Goal: Transaction & Acquisition: Purchase product/service

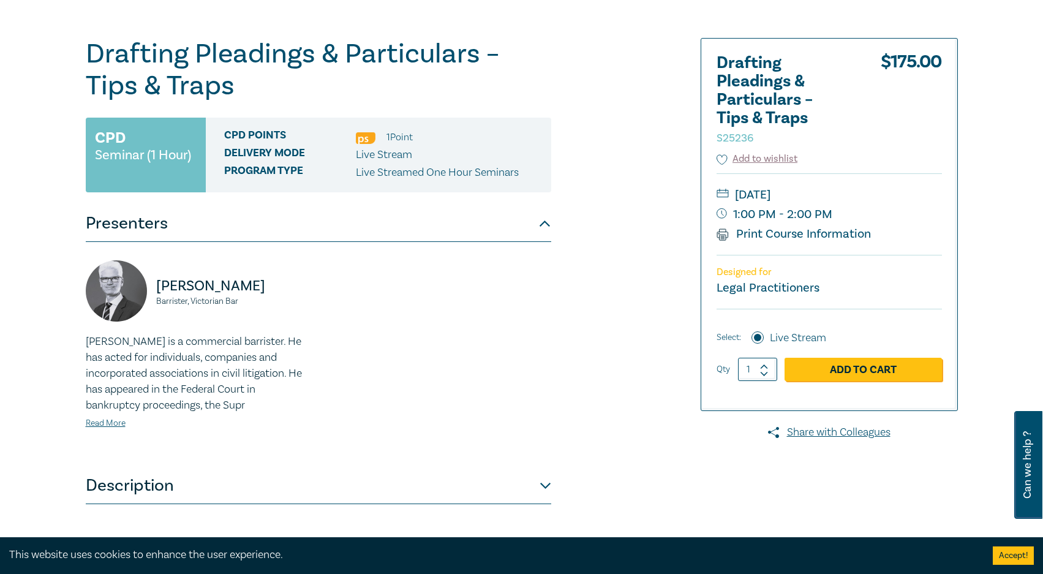
click at [595, 104] on div "Drafting Pleadings & Particulars – Tips & Traps S25236 CPD Seminar (1 Hour) CPD…" at bounding box center [373, 344] width 591 height 612
click at [622, 303] on div "Drafting Pleadings & Particulars – Tips & Traps S25236 CPD Seminar (1 Hour) CPD…" at bounding box center [373, 344] width 591 height 612
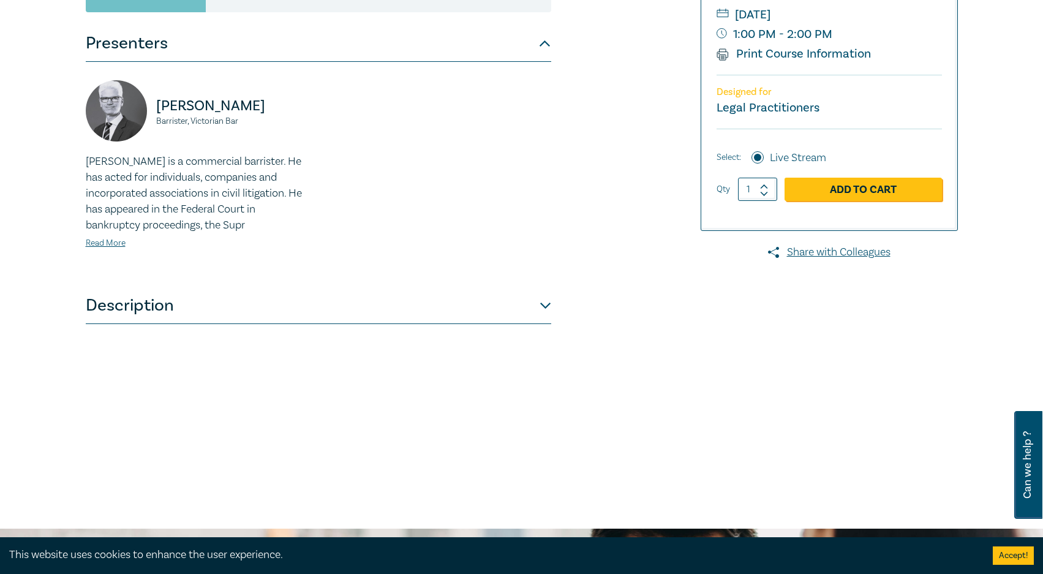
scroll to position [179, 0]
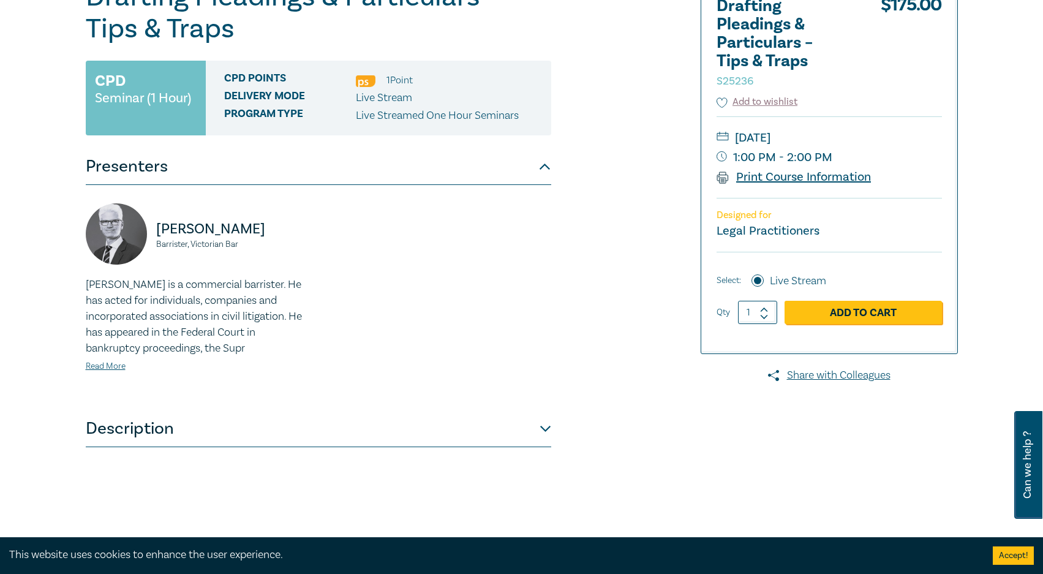
click at [745, 177] on link "Print Course Information" at bounding box center [794, 177] width 155 height 16
click at [637, 391] on div "Drafting Pleadings & Particulars – Tips & Traps S25236 CPD Seminar (1 Hour) CPD…" at bounding box center [373, 287] width 591 height 612
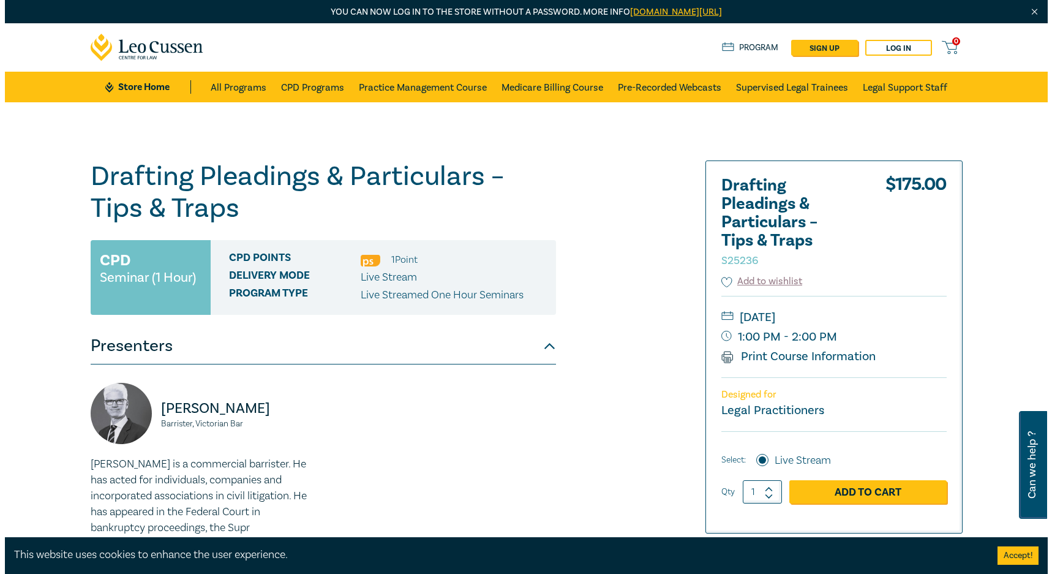
scroll to position [61, 0]
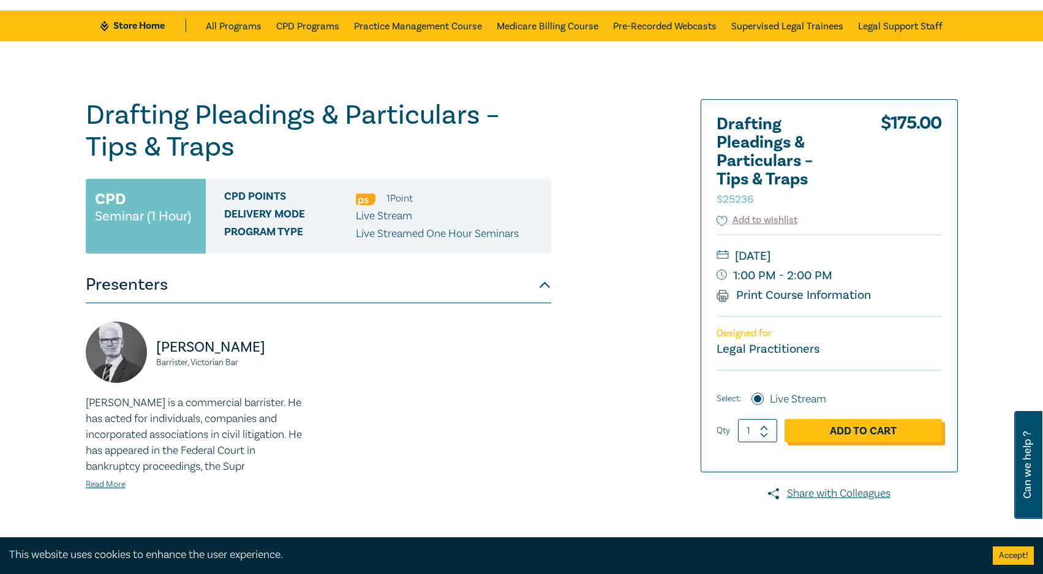
click at [863, 431] on link "Add to Cart" at bounding box center [862, 430] width 157 height 23
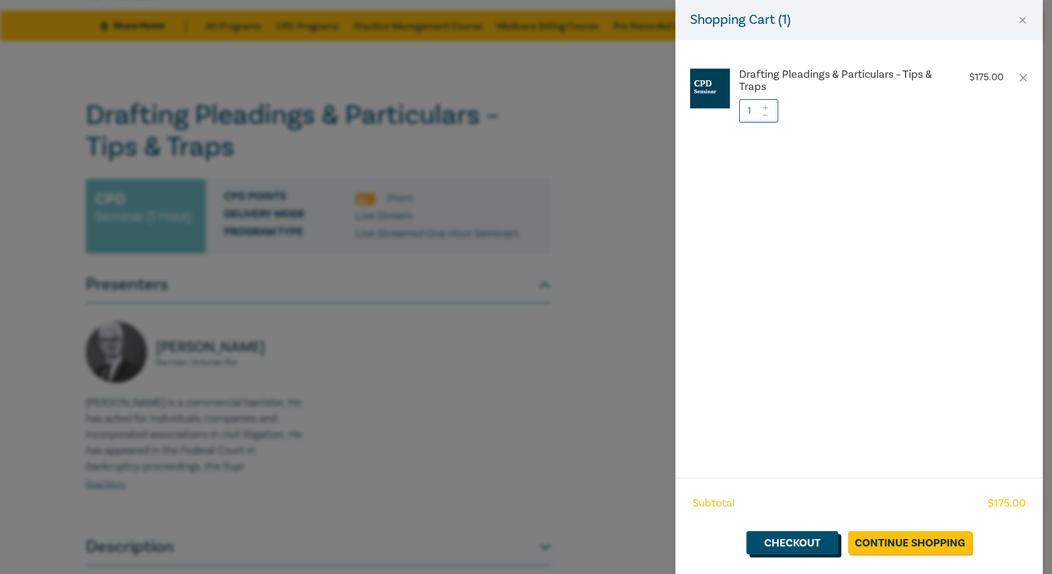
click at [795, 533] on link "Checkout" at bounding box center [793, 542] width 92 height 23
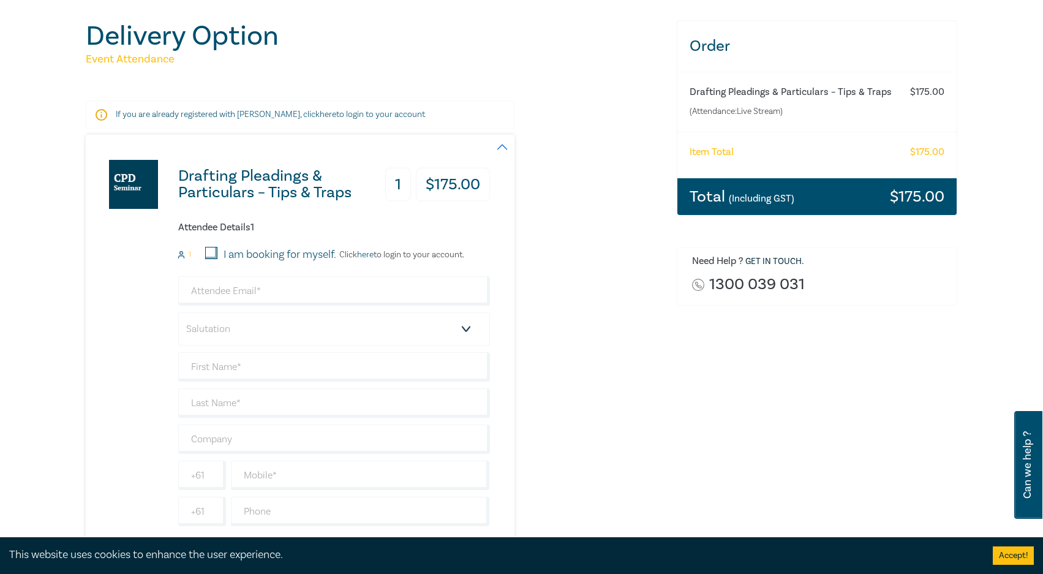
scroll to position [245, 0]
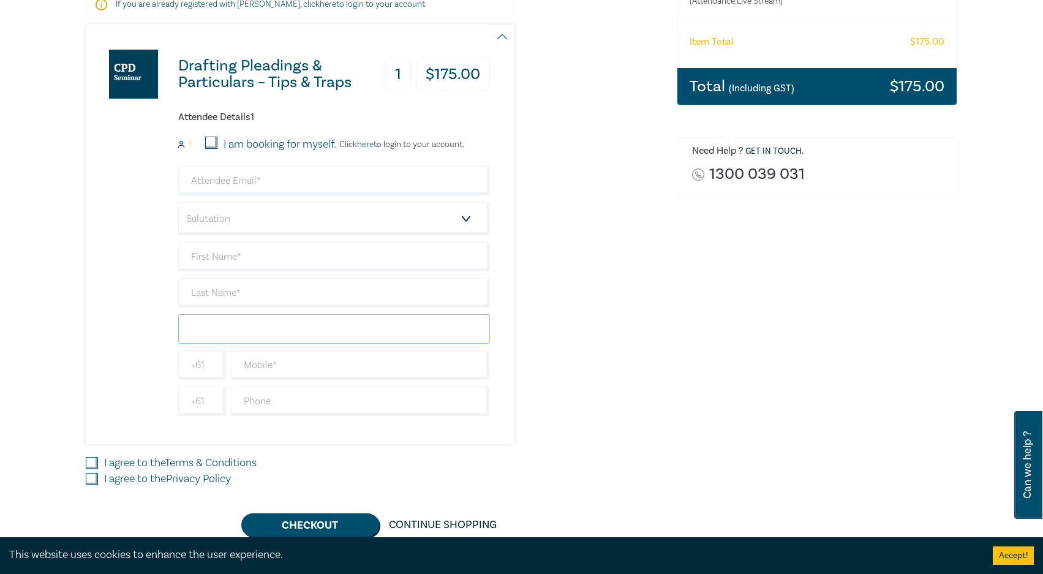
click at [225, 322] on input "text" at bounding box center [334, 328] width 312 height 29
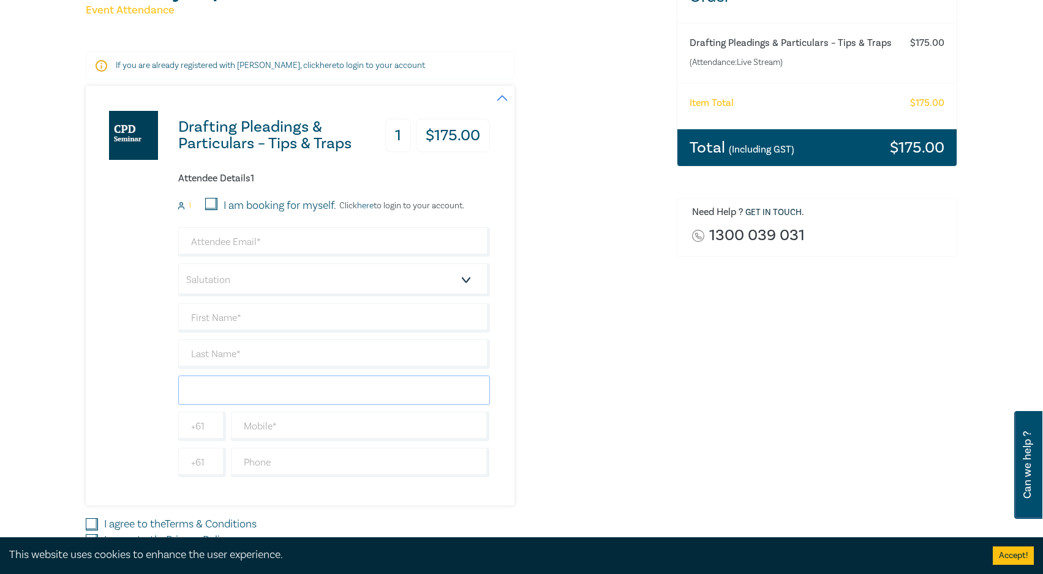
scroll to position [0, 0]
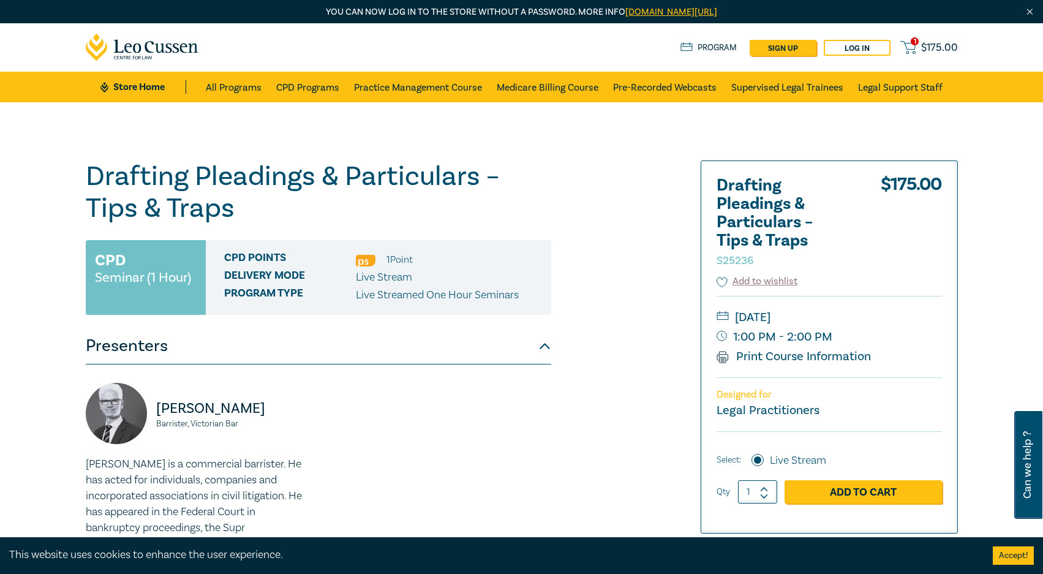
scroll to position [61, 0]
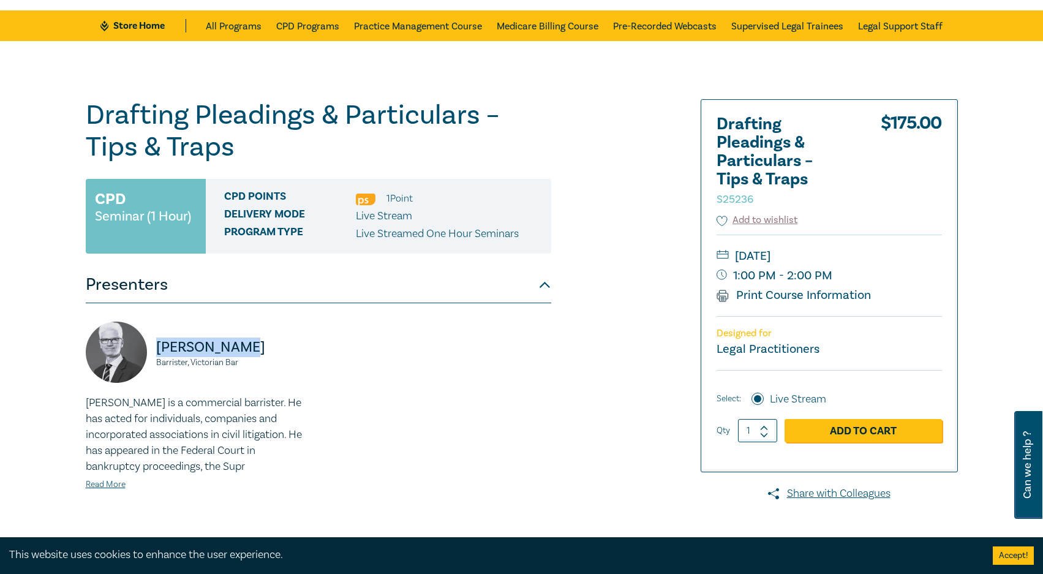
drag, startPoint x: 155, startPoint y: 345, endPoint x: 255, endPoint y: 344, distance: 100.4
click at [255, 344] on div "Warren Smith Barrister, Victorian Bar" at bounding box center [198, 358] width 225 height 73
copy p "[PERSON_NAME]"
click at [430, 389] on div "Warren Smith Barrister, Victorian Bar Warren is a commercial barrister. He has …" at bounding box center [318, 416] width 480 height 189
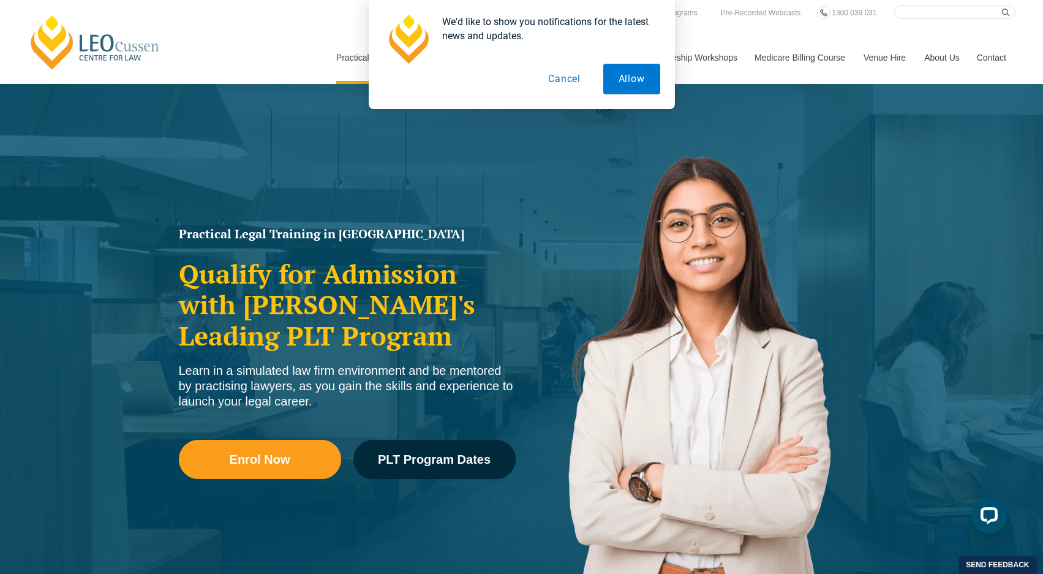
click at [565, 78] on button "Cancel" at bounding box center [564, 79] width 63 height 31
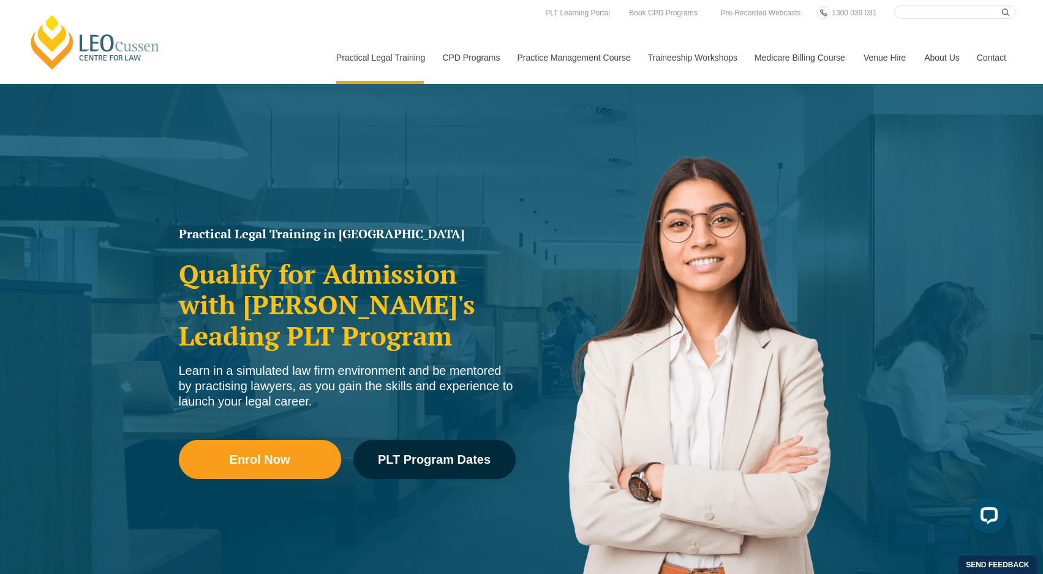
click at [927, 12] on input "Search here" at bounding box center [954, 12] width 121 height 13
type input "procedure"
click at [1002, 6] on button "submit" at bounding box center [1008, 12] width 13 height 13
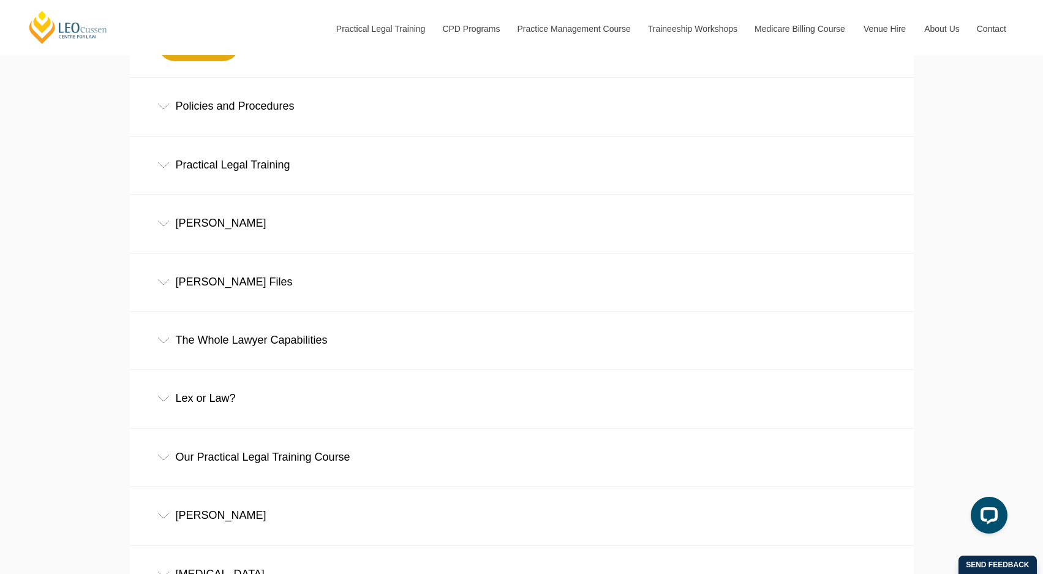
scroll to position [551, 0]
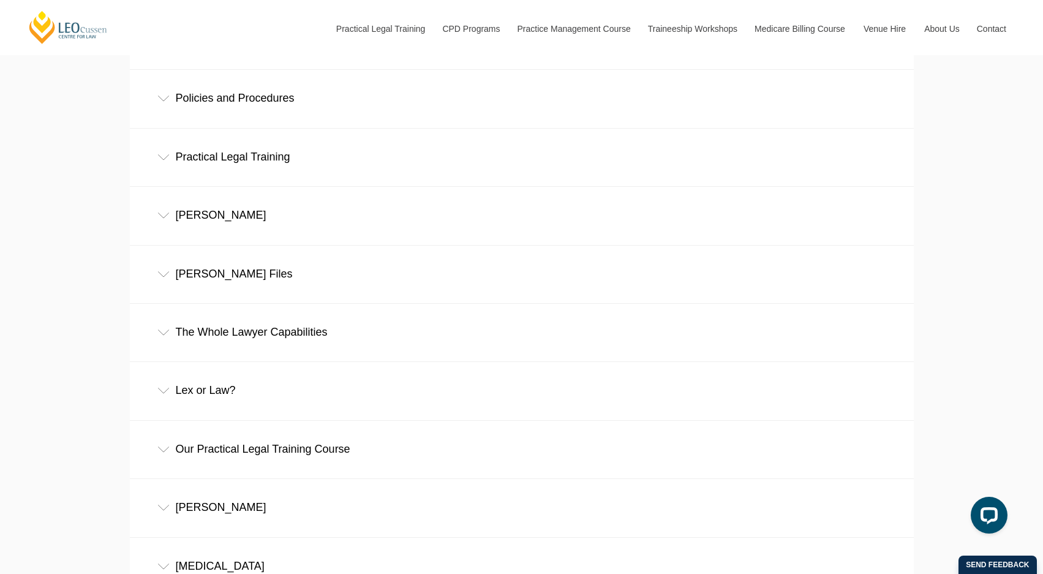
click at [167, 286] on div "Ashley Files" at bounding box center [522, 274] width 784 height 57
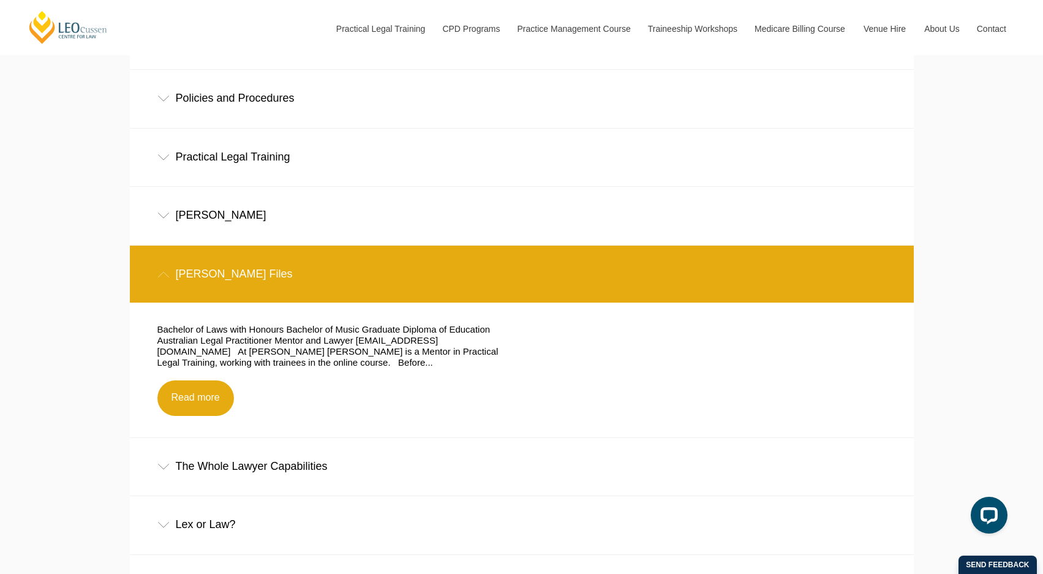
click at [163, 281] on div "Ashley Files" at bounding box center [522, 274] width 784 height 57
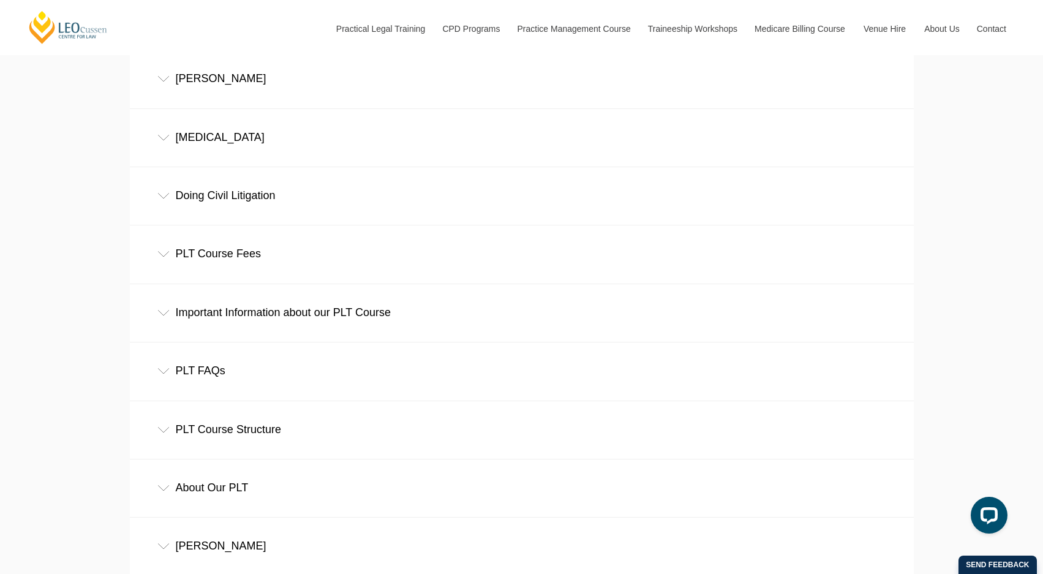
scroll to position [1041, 0]
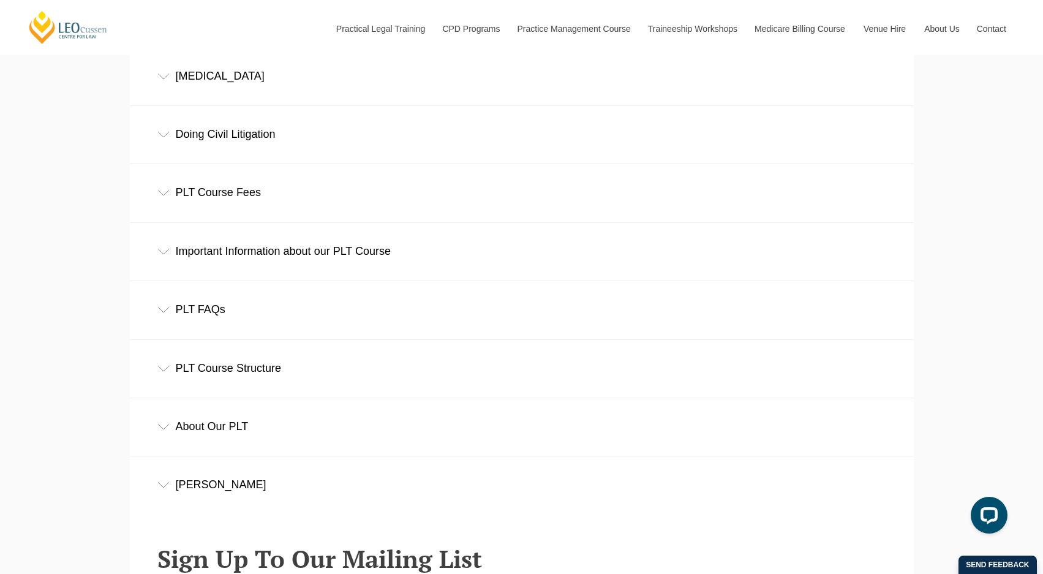
click at [673, 296] on div "PLT FAQs" at bounding box center [522, 309] width 784 height 57
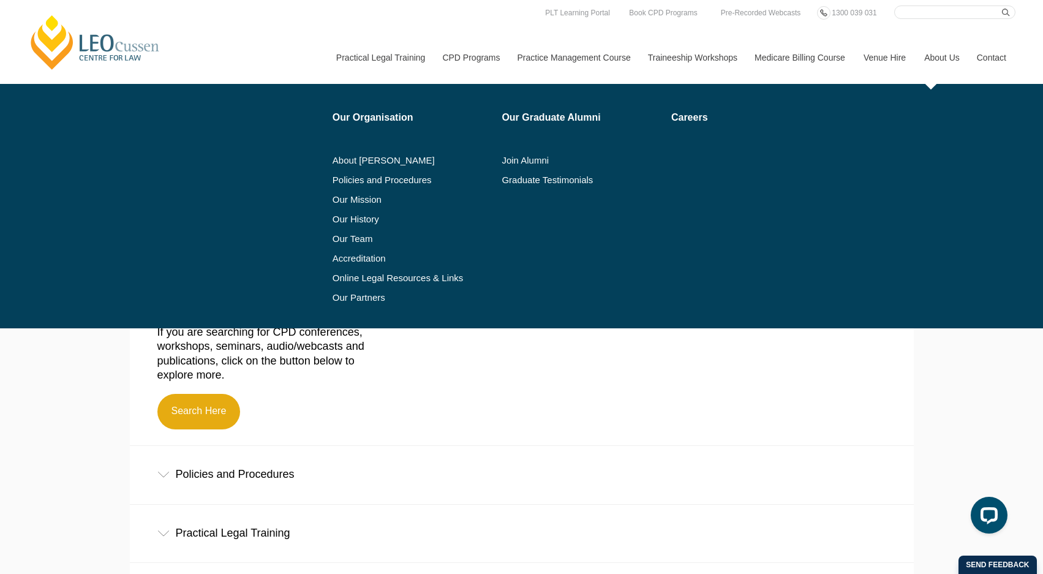
scroll to position [0, 0]
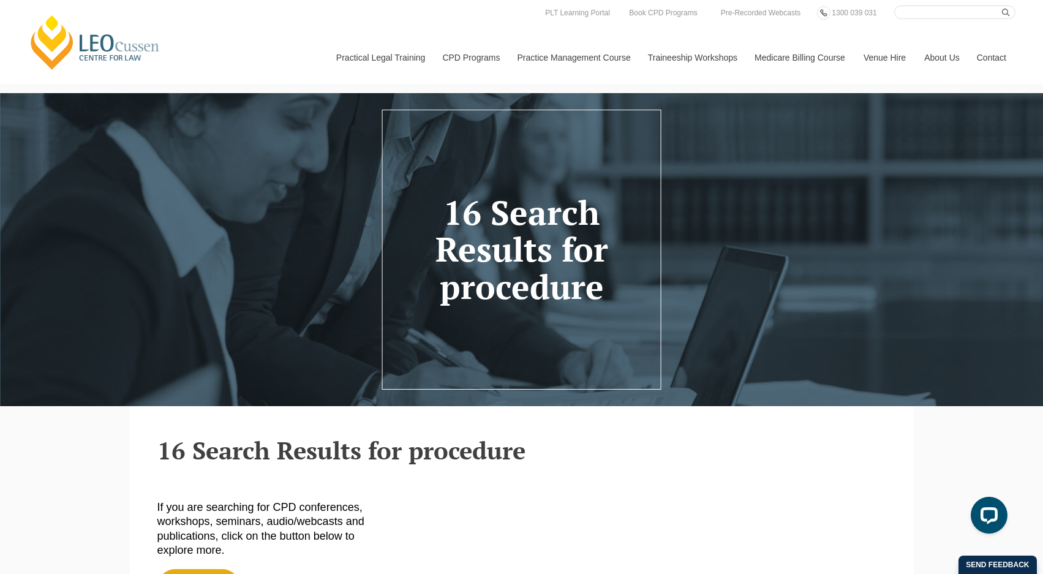
click at [960, 6] on input "Search here" at bounding box center [954, 12] width 121 height 13
type input "pleadings"
click at [1002, 6] on button "submit" at bounding box center [1008, 12] width 13 height 13
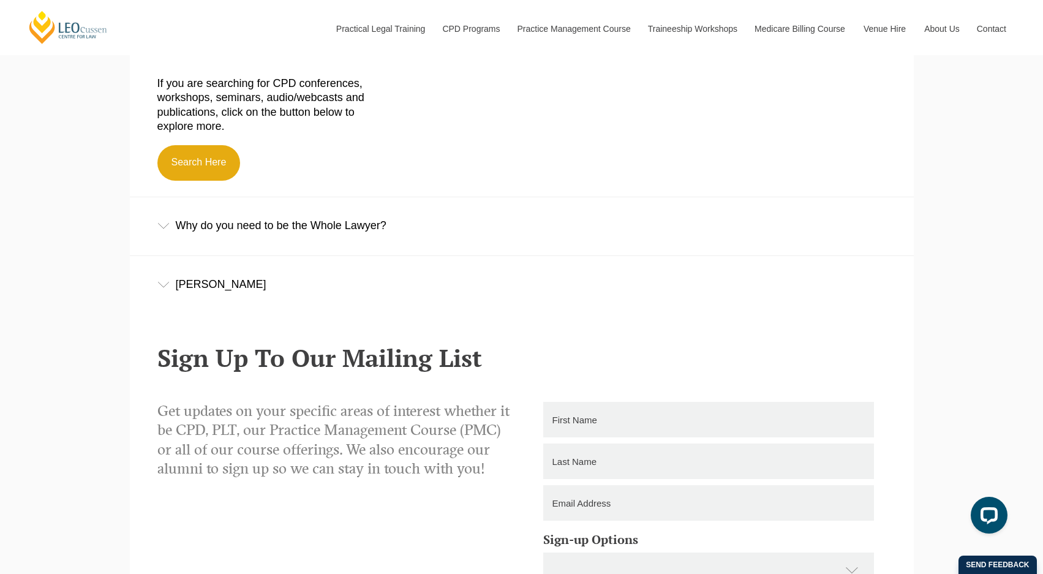
scroll to position [490, 0]
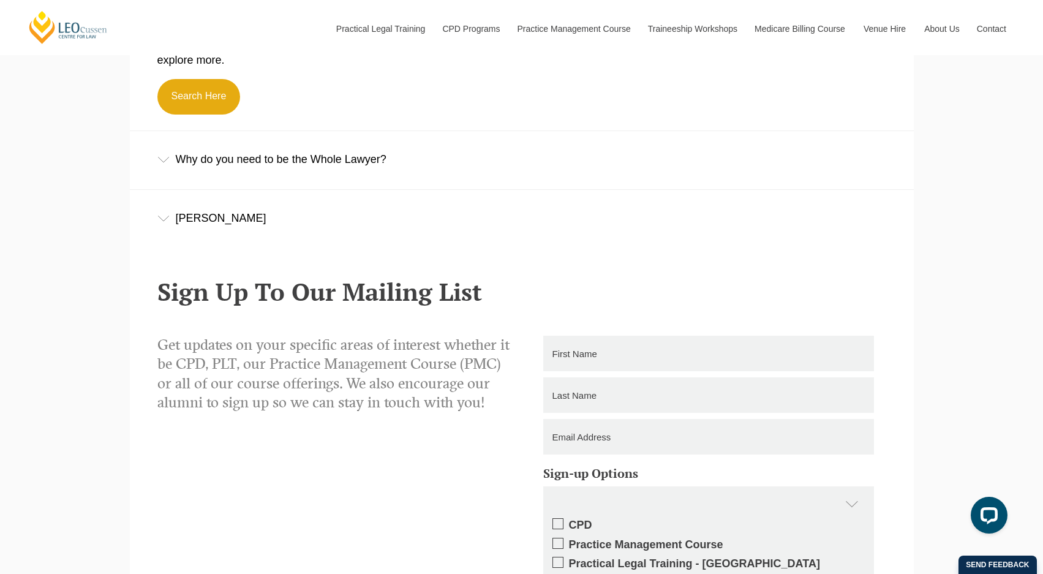
click at [173, 217] on div "Alex Mould" at bounding box center [522, 218] width 784 height 57
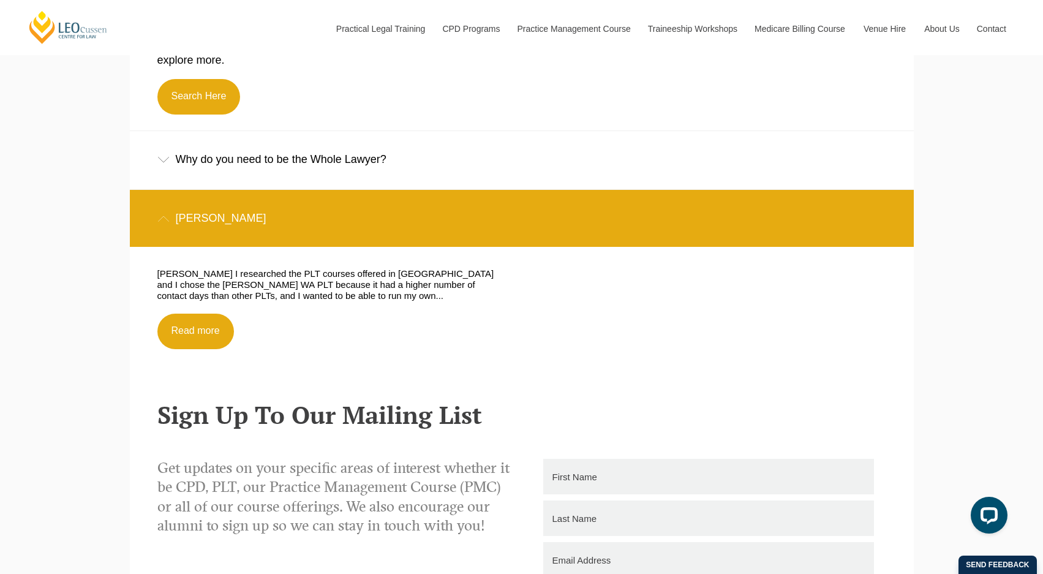
click at [173, 217] on div "Alex Mould" at bounding box center [522, 218] width 784 height 57
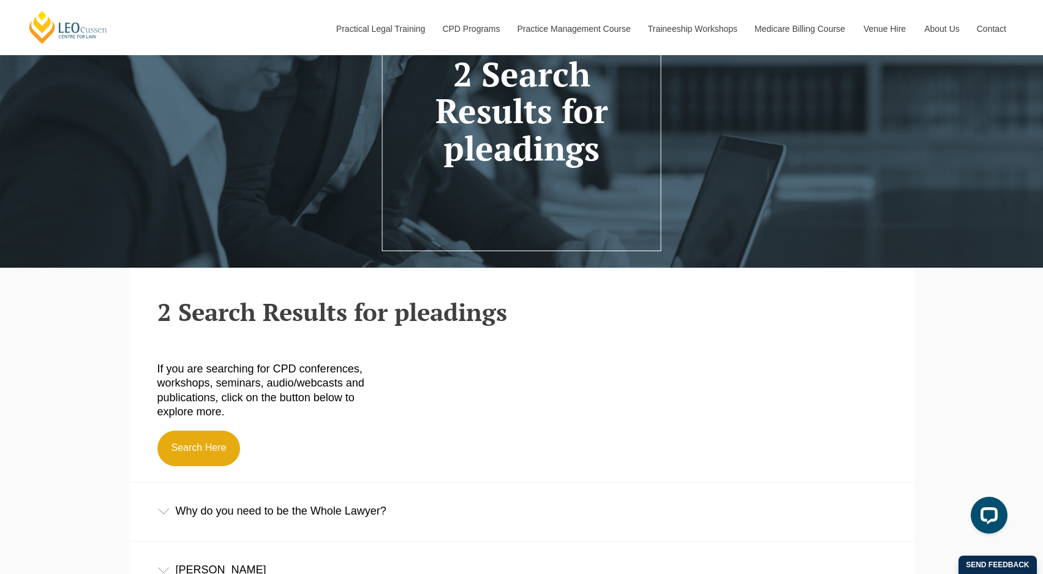
scroll to position [0, 0]
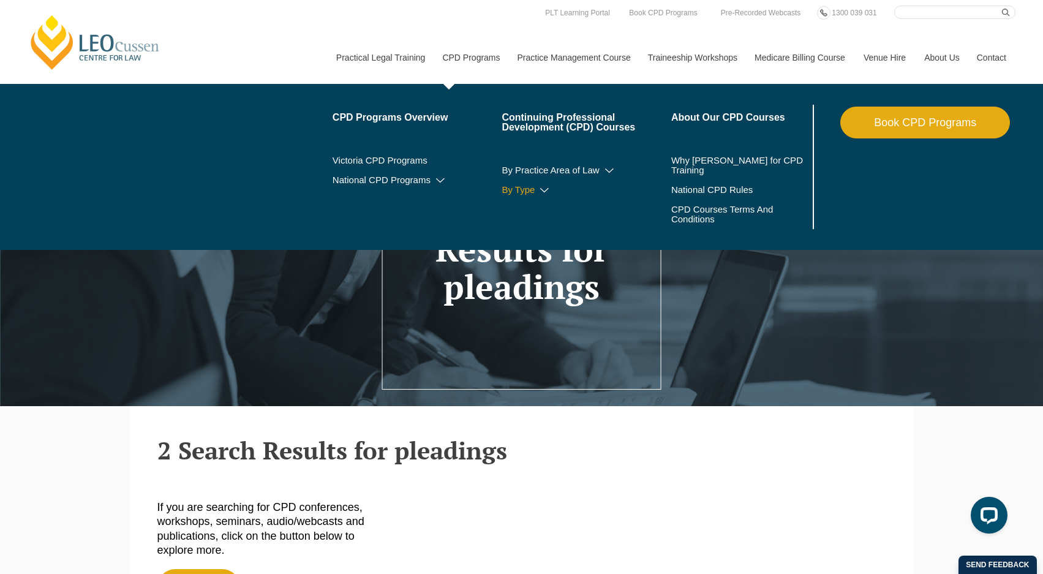
click at [540, 191] on icon at bounding box center [544, 190] width 12 height 9
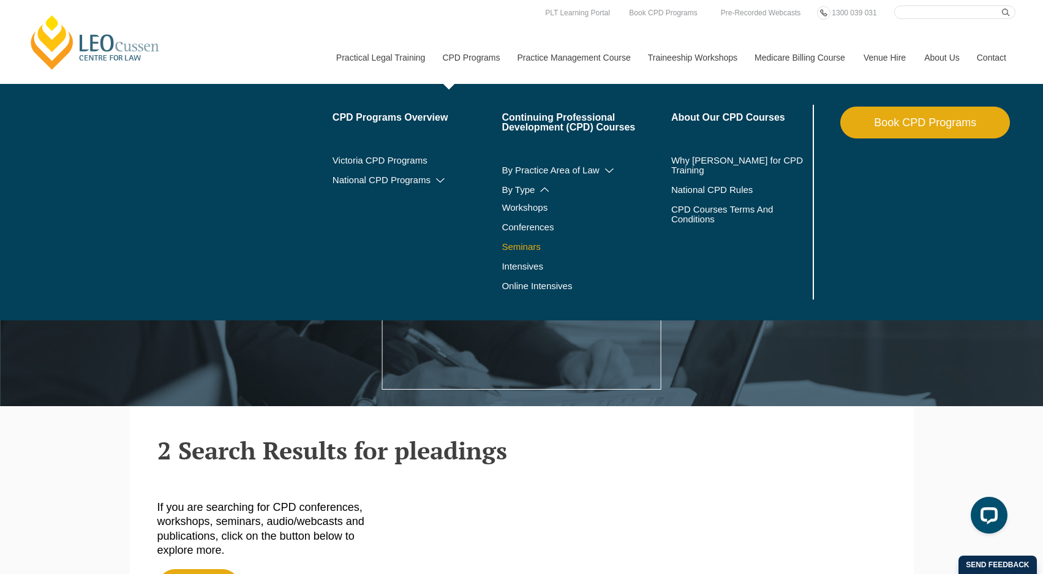
click at [512, 246] on link "Seminars" at bounding box center [571, 247] width 139 height 10
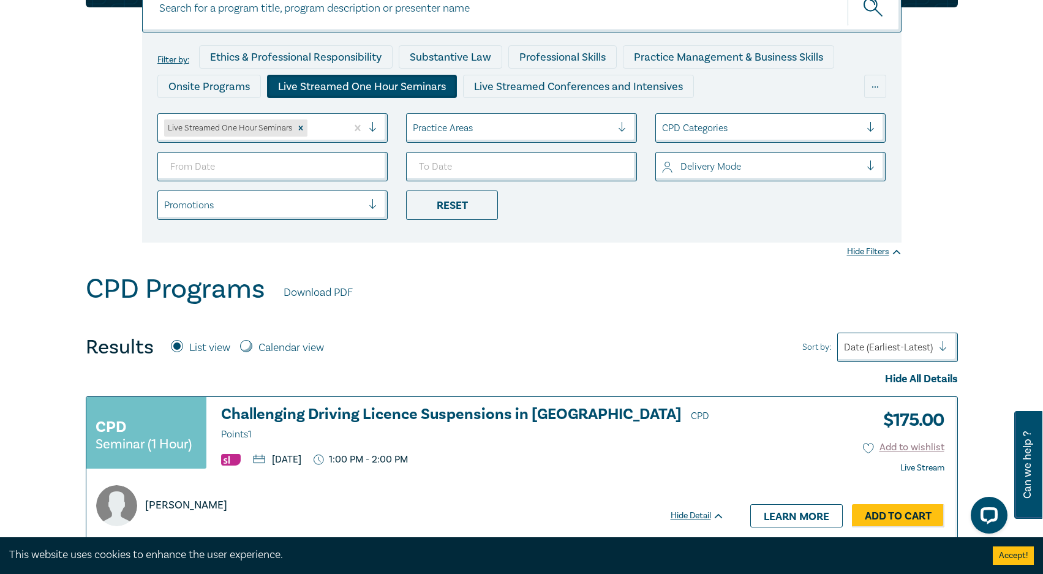
scroll to position [184, 0]
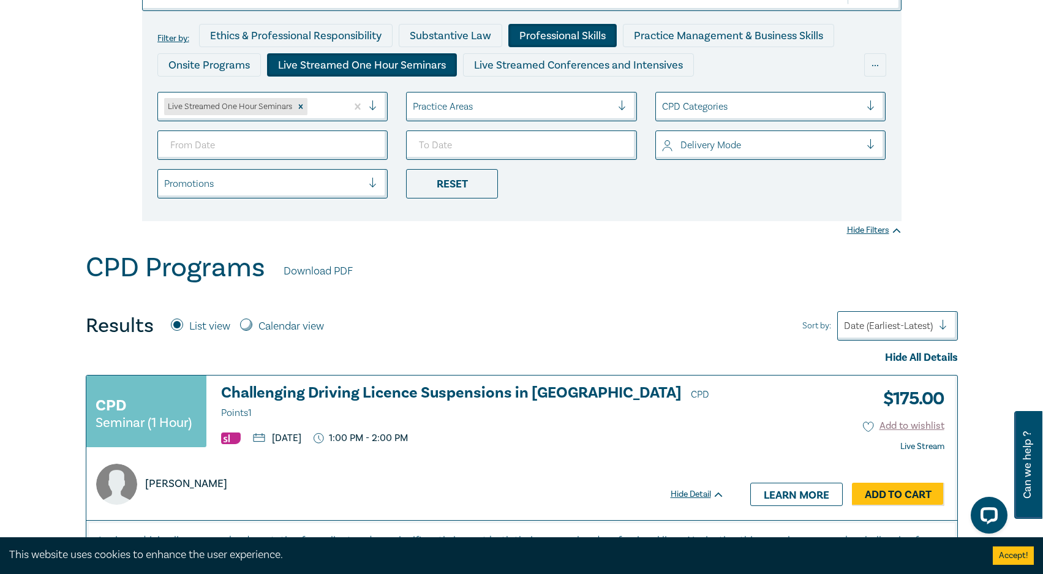
click at [545, 42] on div "Professional Skills" at bounding box center [562, 35] width 108 height 23
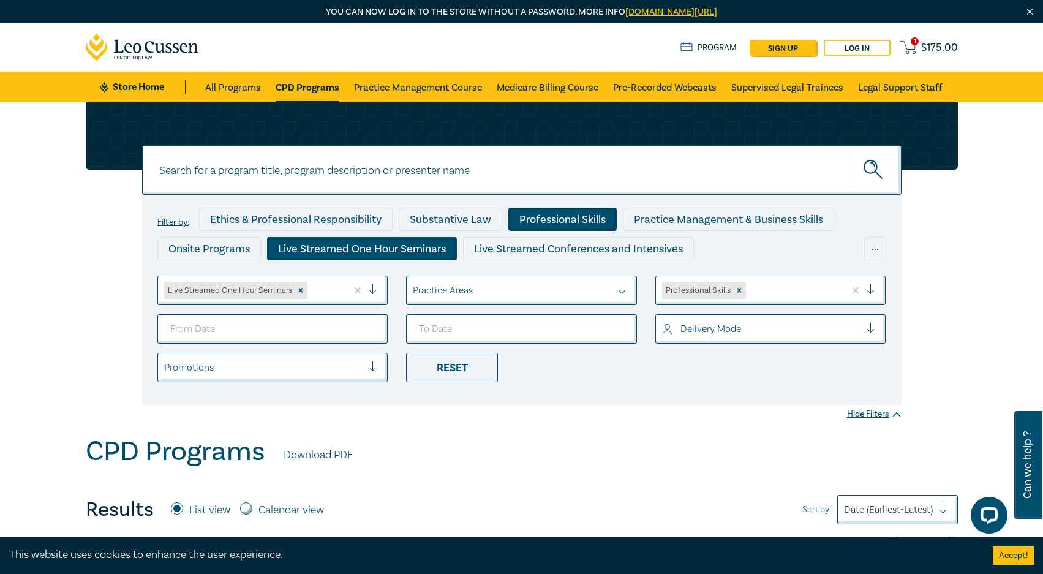
click at [597, 214] on div "Professional Skills" at bounding box center [562, 219] width 108 height 23
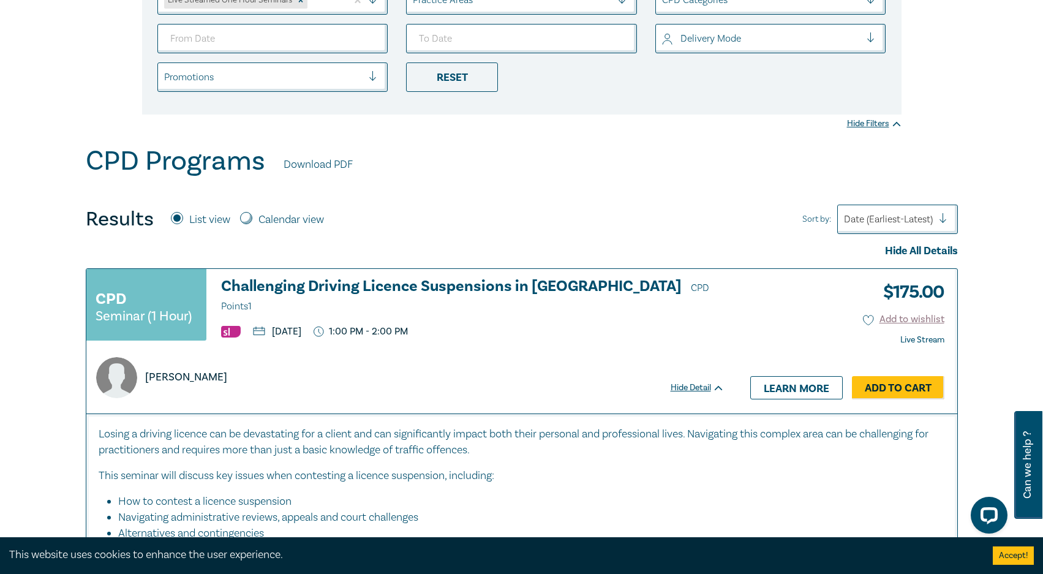
scroll to position [122, 0]
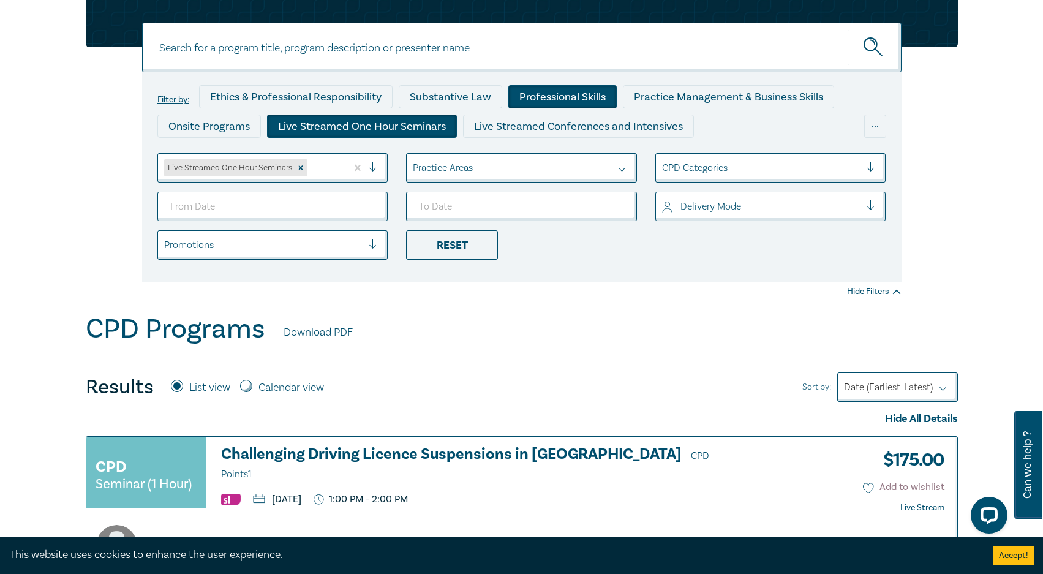
click at [566, 101] on div "Professional Skills" at bounding box center [562, 96] width 108 height 23
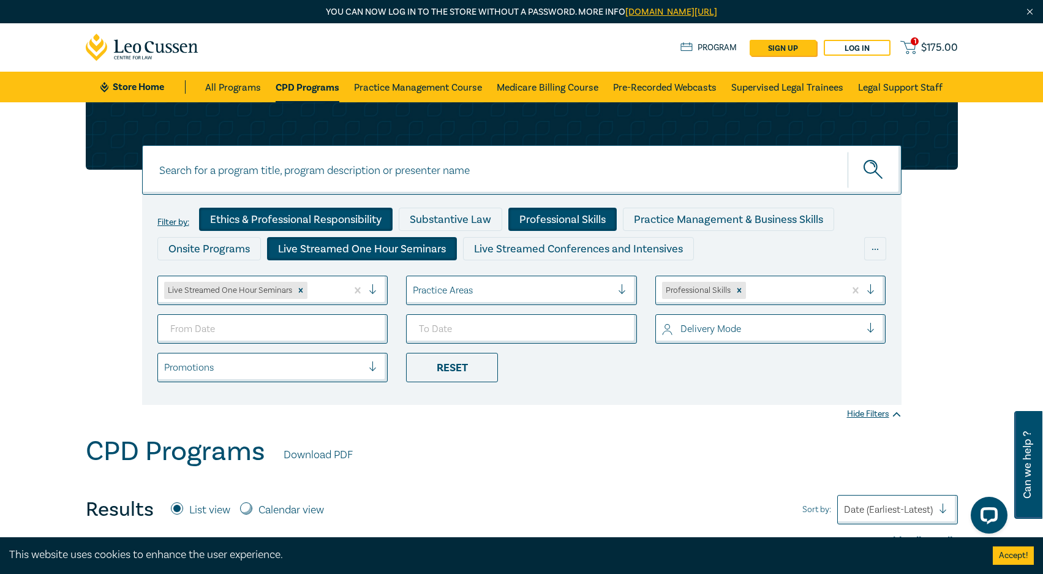
click at [328, 216] on div "Ethics & Professional Responsibility" at bounding box center [296, 219] width 194 height 23
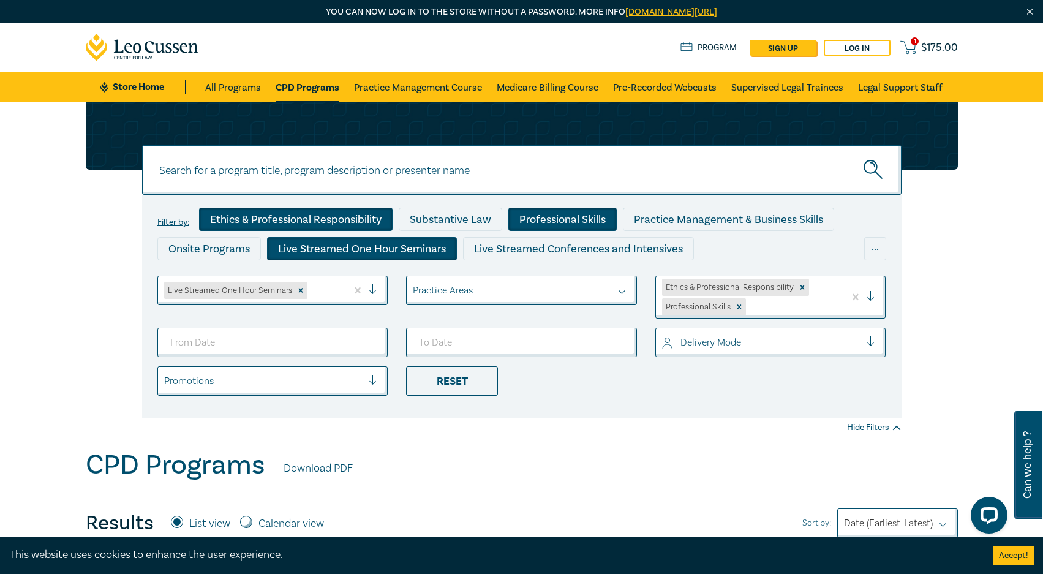
click at [322, 256] on div "Live Streamed One Hour Seminars" at bounding box center [362, 248] width 190 height 23
click at [318, 253] on div "Live Streamed One Hour Seminars" at bounding box center [362, 248] width 190 height 23
click at [314, 245] on div "Live Streamed One Hour Seminars" at bounding box center [362, 248] width 190 height 23
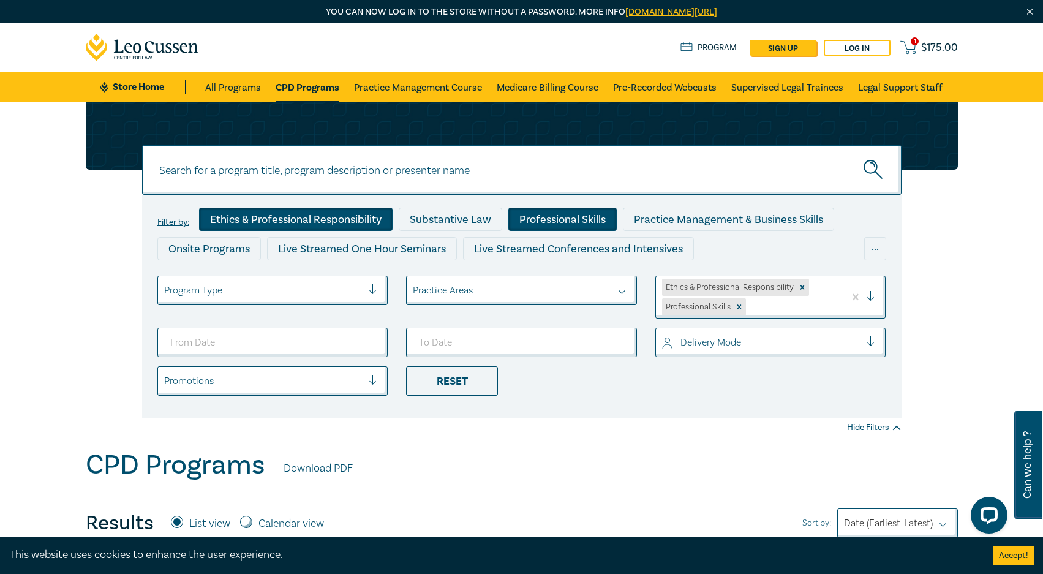
click at [299, 214] on div "Ethics & Professional Responsibility" at bounding box center [296, 219] width 194 height 23
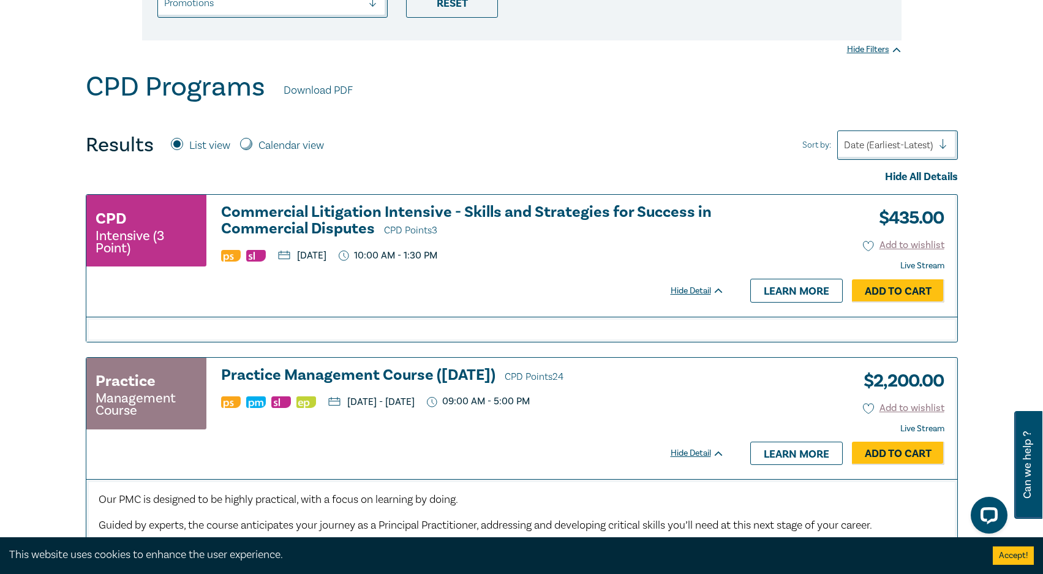
scroll to position [367, 0]
